Goal: Find specific page/section: Find specific page/section

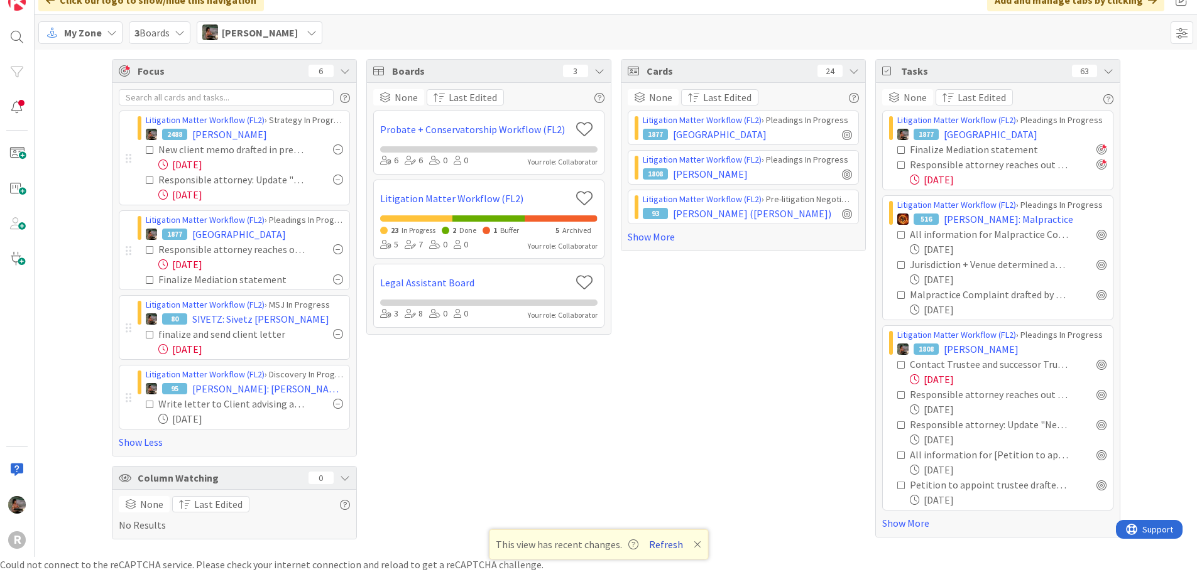
click at [666, 544] on button "Refresh" at bounding box center [666, 545] width 43 height 16
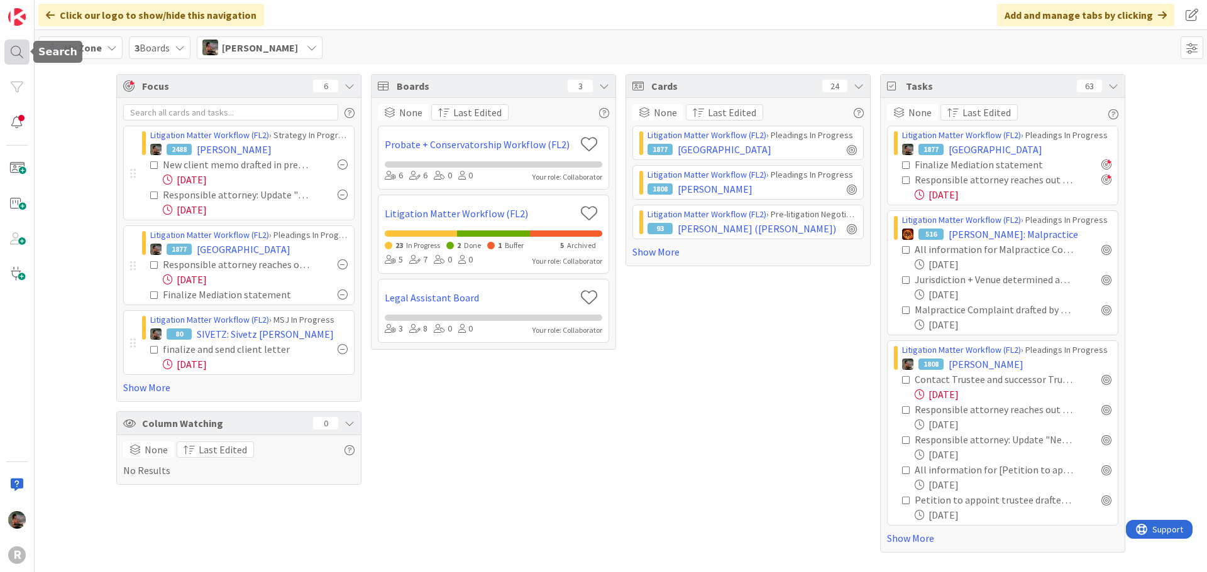
click at [20, 51] on div at bounding box center [16, 52] width 25 height 25
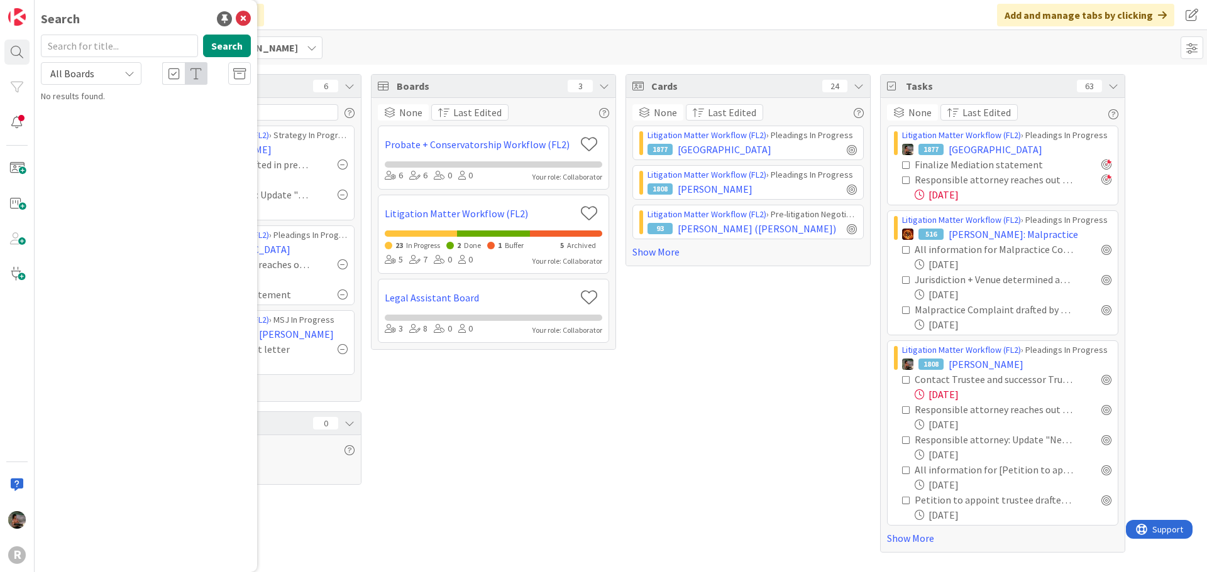
click at [95, 43] on input "text" at bounding box center [119, 46] width 157 height 23
type input "[PERSON_NAME]"
click at [232, 47] on button "Search" at bounding box center [227, 46] width 48 height 23
click at [158, 115] on p "[PERSON_NAME]" at bounding box center [154, 110] width 192 height 13
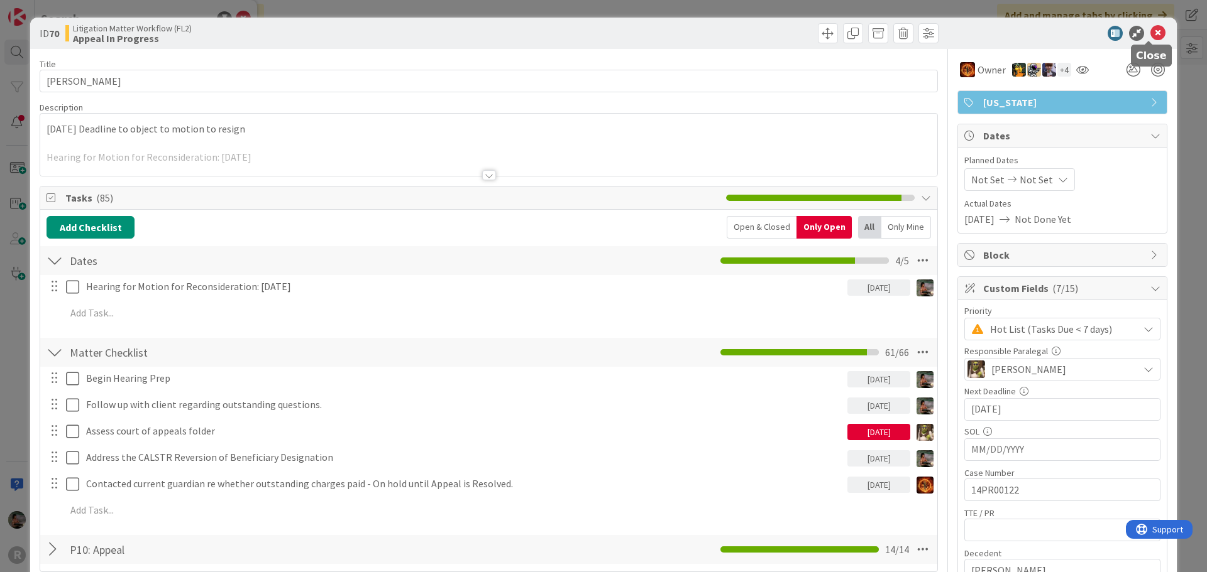
click at [1150, 32] on icon at bounding box center [1157, 33] width 15 height 15
